Goal: Use online tool/utility

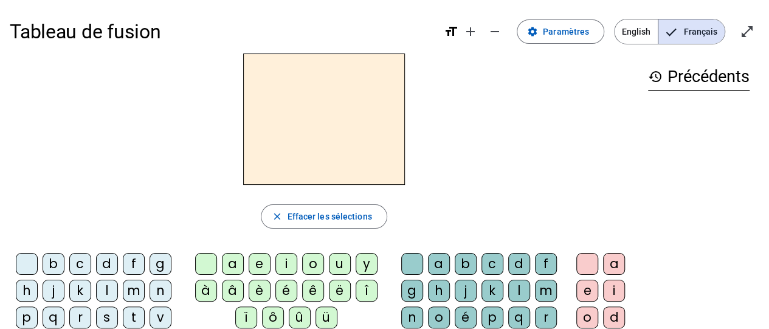
click at [286, 269] on div "i" at bounding box center [287, 264] width 22 height 22
click at [128, 267] on div "f" at bounding box center [134, 264] width 22 height 22
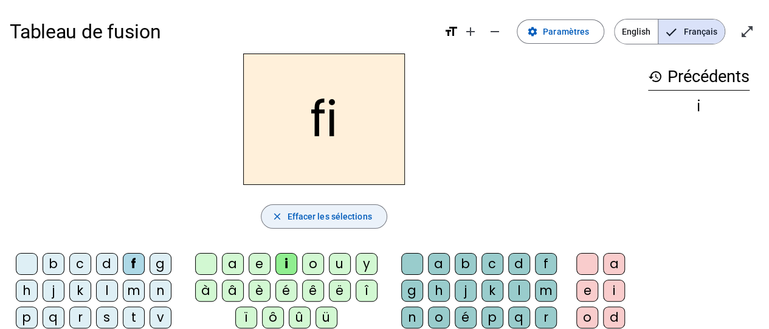
click at [330, 217] on span "Effacer les sélections" at bounding box center [329, 216] width 85 height 15
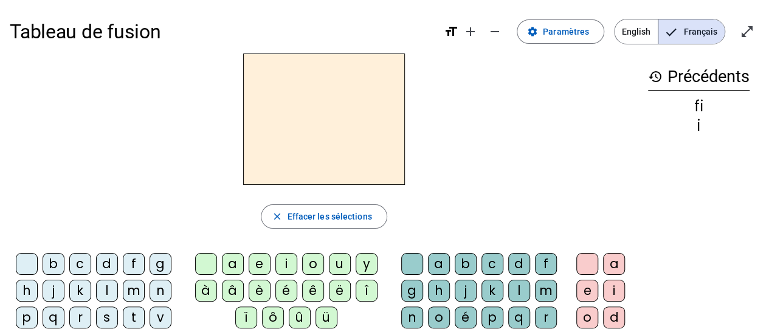
click at [133, 294] on div "m" at bounding box center [134, 291] width 22 height 22
click at [266, 266] on div "e" at bounding box center [260, 264] width 22 height 22
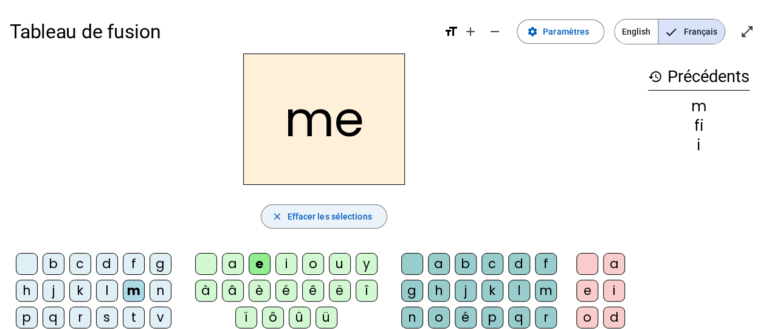
click at [328, 223] on span "button" at bounding box center [324, 216] width 125 height 29
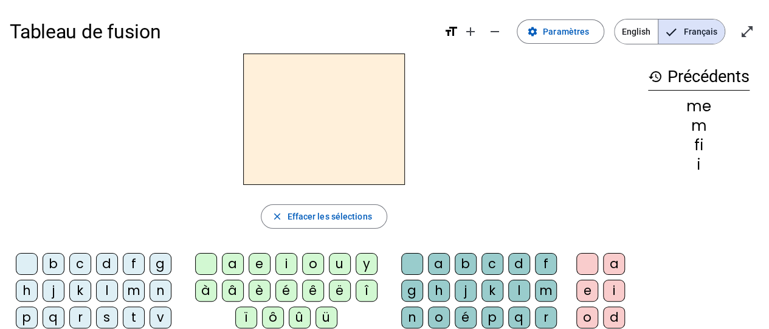
click at [74, 310] on div "r" at bounding box center [80, 318] width 22 height 22
click at [437, 262] on div "a" at bounding box center [439, 264] width 22 height 22
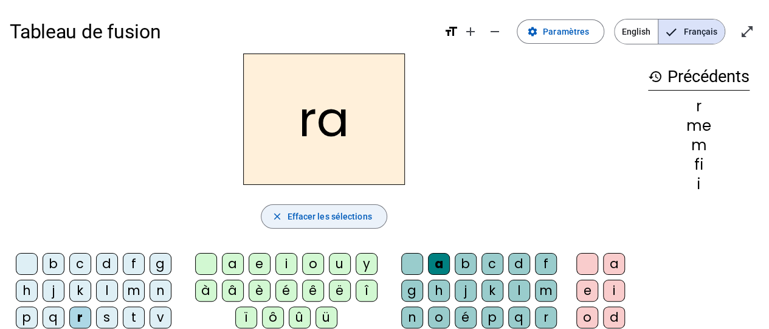
click at [360, 224] on span "button" at bounding box center [324, 216] width 125 height 29
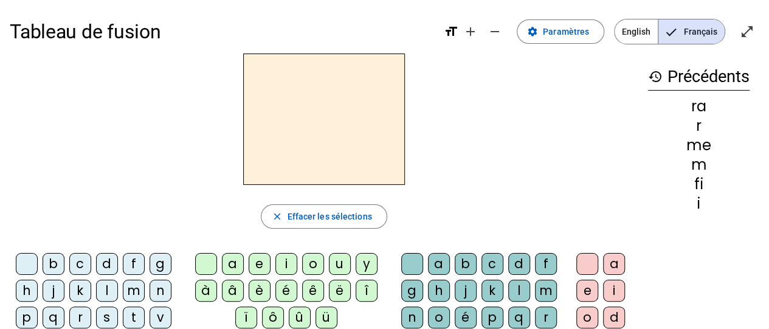
click at [657, 78] on mat-icon "history" at bounding box center [655, 76] width 15 height 15
click at [656, 75] on mat-icon "history" at bounding box center [655, 76] width 15 height 15
click at [702, 114] on div "ra" at bounding box center [699, 106] width 102 height 15
click at [700, 109] on div "ra" at bounding box center [699, 106] width 102 height 15
